Goal: Task Accomplishment & Management: Manage account settings

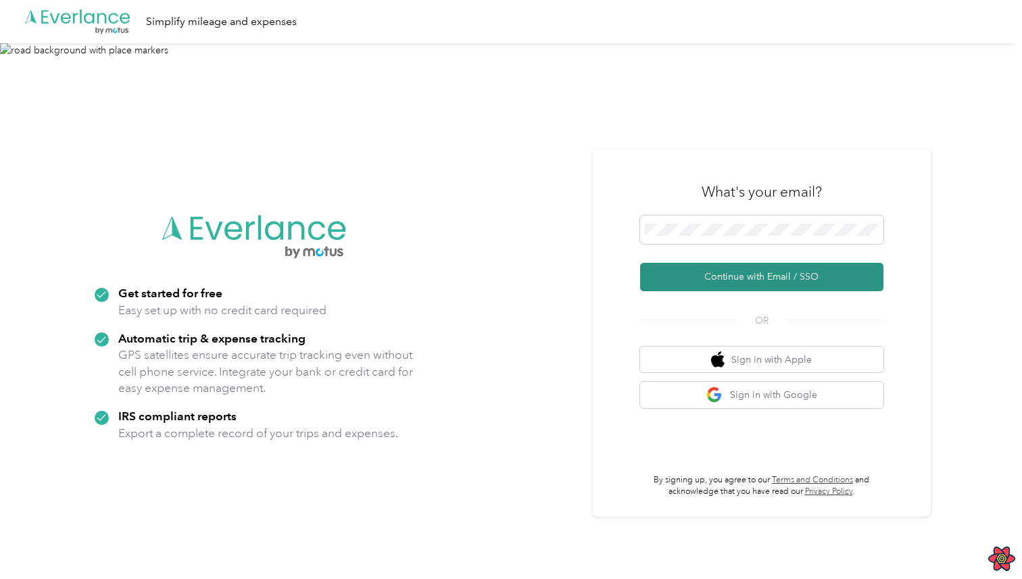
click at [756, 269] on button "Continue with Email / SSO" at bounding box center [761, 277] width 243 height 28
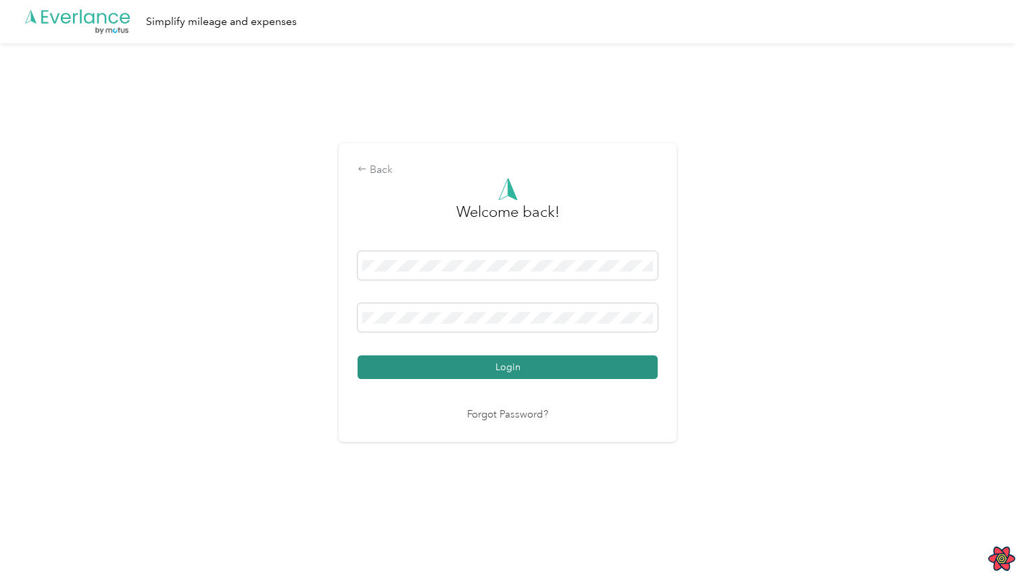
click at [524, 363] on button "Login" at bounding box center [507, 367] width 300 height 24
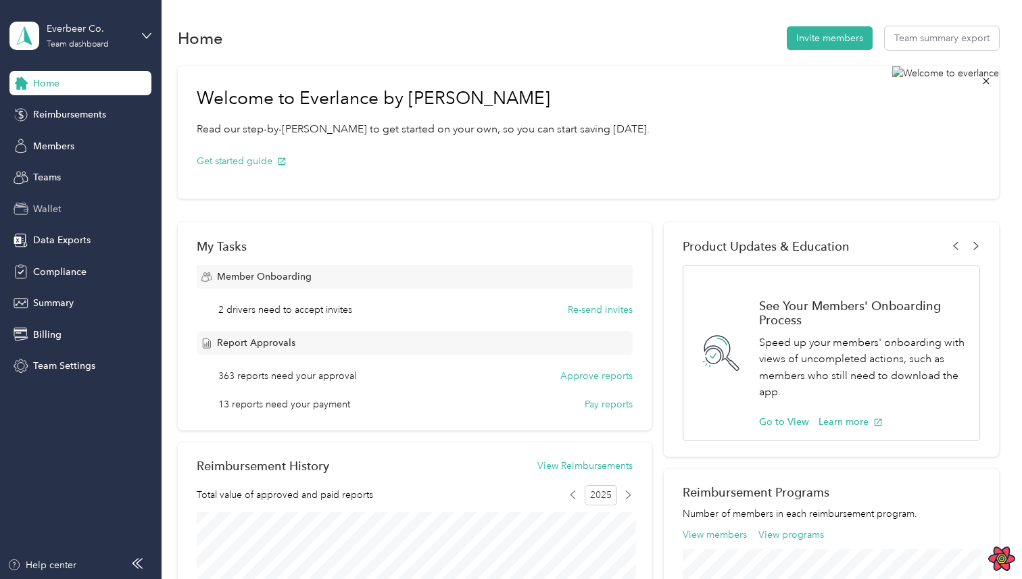
click at [69, 211] on div "Wallet" at bounding box center [80, 209] width 142 height 24
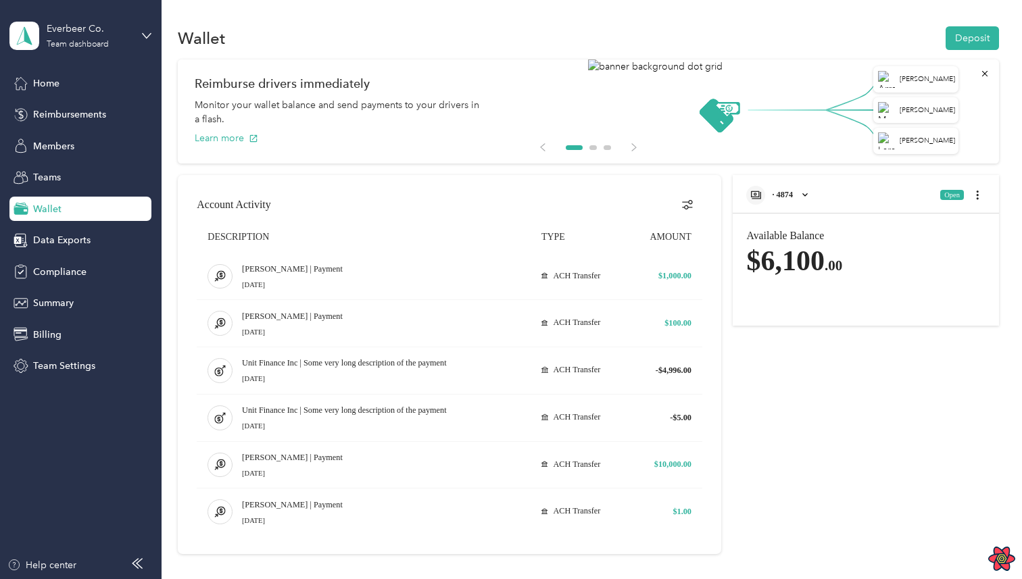
click at [810, 203] on div "· 4874" at bounding box center [778, 195] width 64 height 19
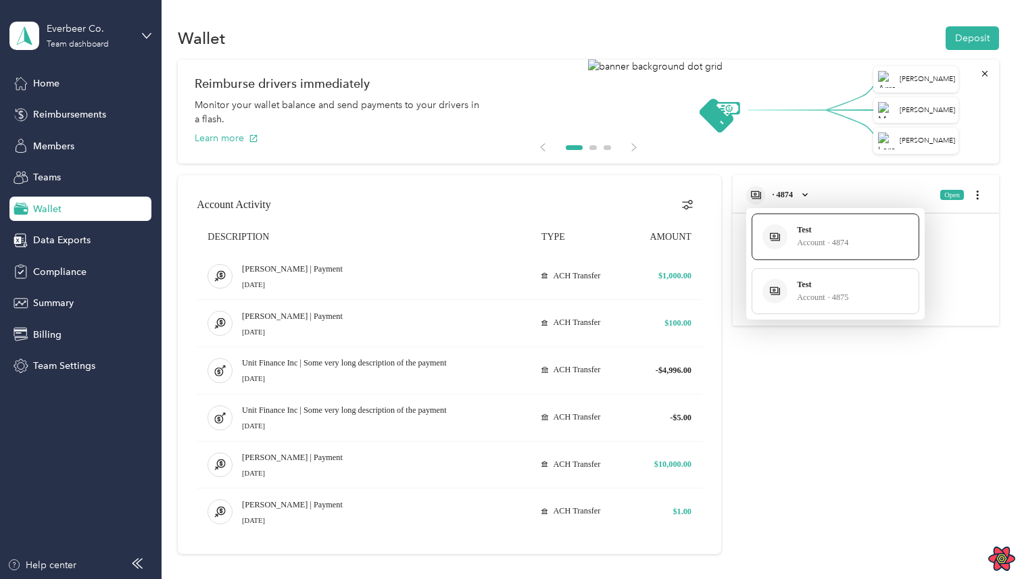
click at [843, 344] on div at bounding box center [511, 289] width 1022 height 579
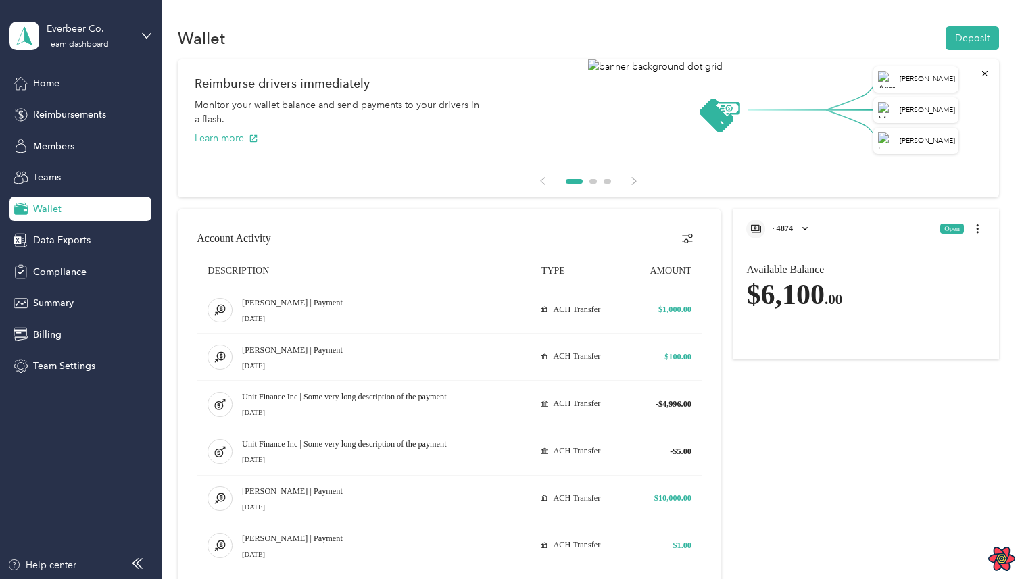
click at [772, 314] on div "Available Balance $6,100 .00" at bounding box center [865, 300] width 238 height 74
click at [796, 254] on div "· 4874 Open Available Balance $6,100 .00 Routing Number [FINANCIAL_ID] Account …" at bounding box center [865, 284] width 266 height 151
click at [804, 233] on div "· 4874" at bounding box center [778, 229] width 64 height 19
